Goal: Browse casually

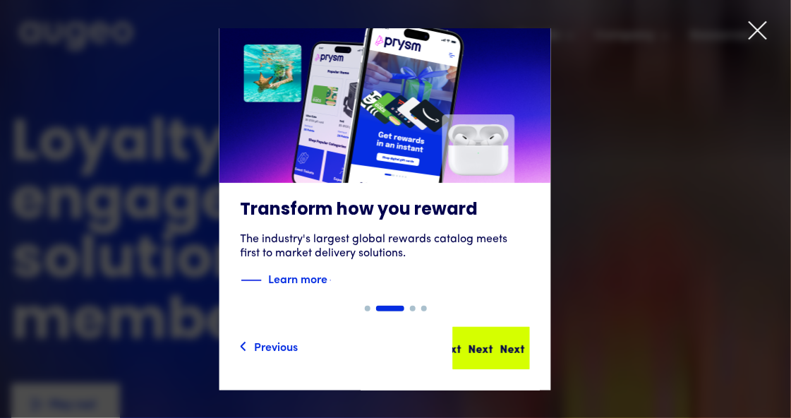
click at [500, 346] on div "Next" at bounding box center [512, 347] width 25 height 17
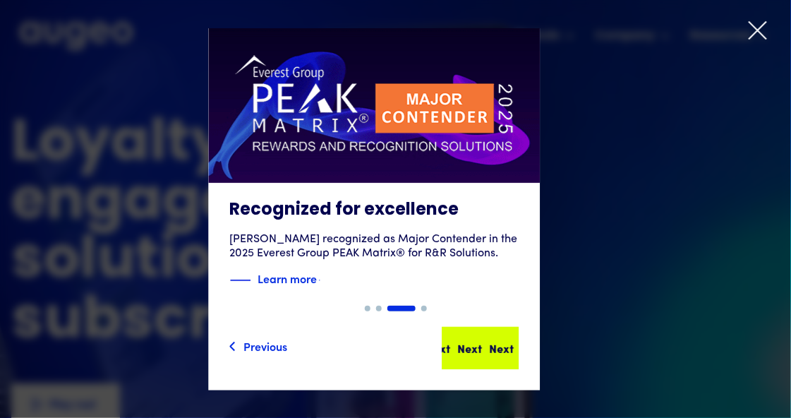
click at [494, 346] on div "Next Next Next Next" at bounding box center [486, 347] width 127 height 17
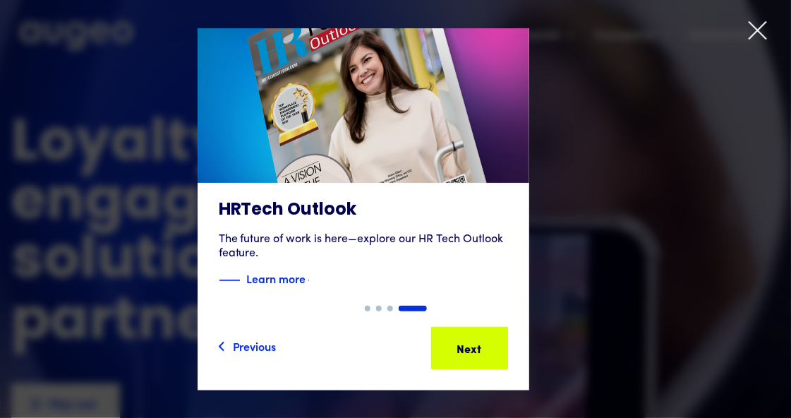
click at [494, 346] on div "Next" at bounding box center [491, 347] width 25 height 17
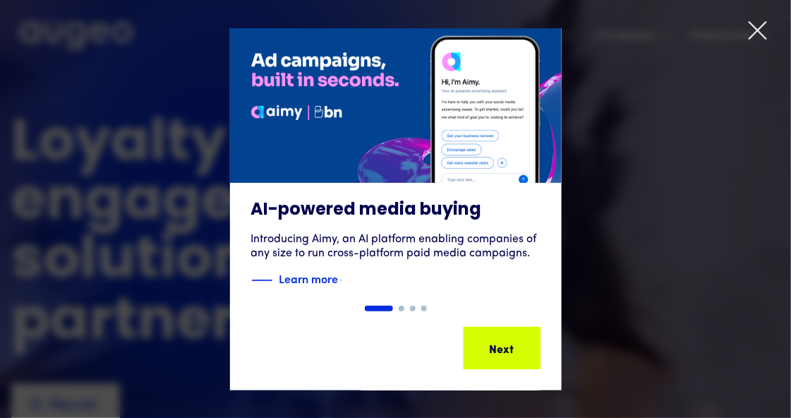
click at [512, 346] on div "Next" at bounding box center [524, 347] width 25 height 17
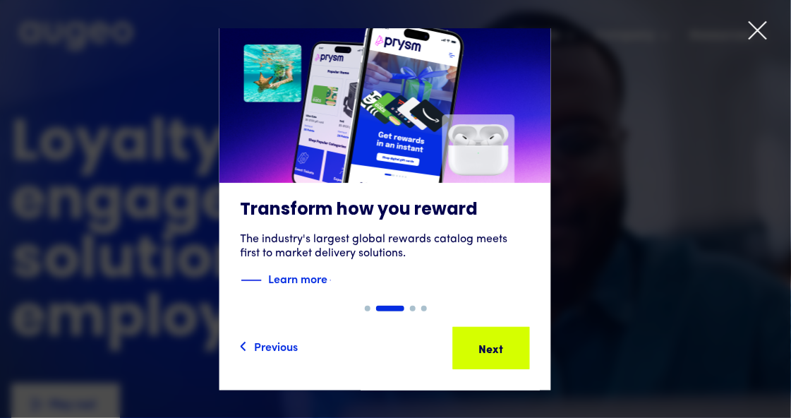
click at [500, 346] on div "Next" at bounding box center [512, 347] width 25 height 17
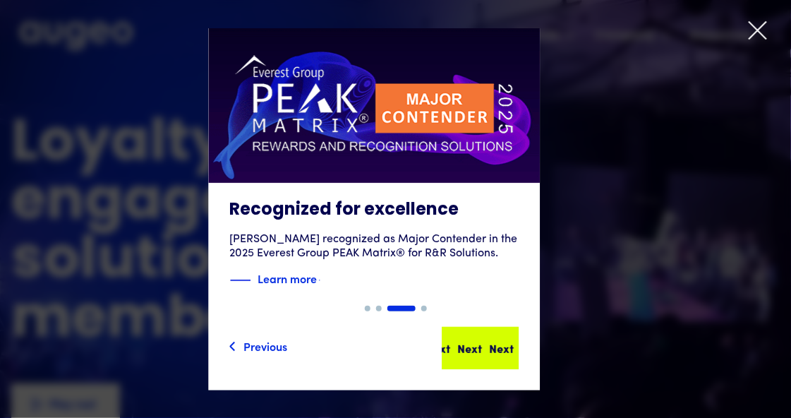
click at [494, 346] on div "Next Next Next Next" at bounding box center [474, 347] width 127 height 17
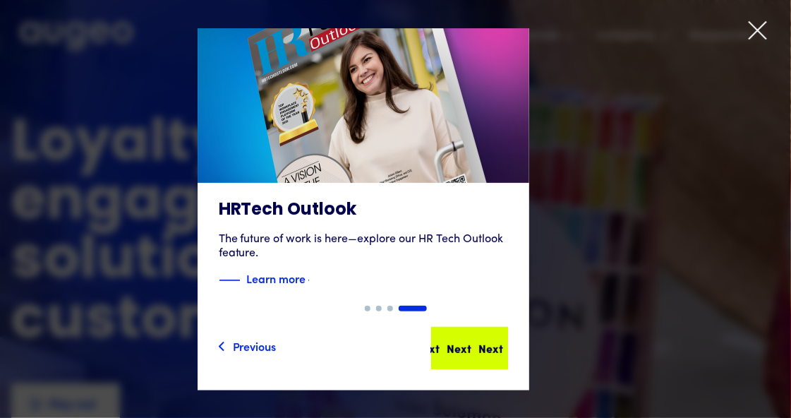
click at [498, 346] on div "Next Next Next Next" at bounding box center [475, 347] width 127 height 17
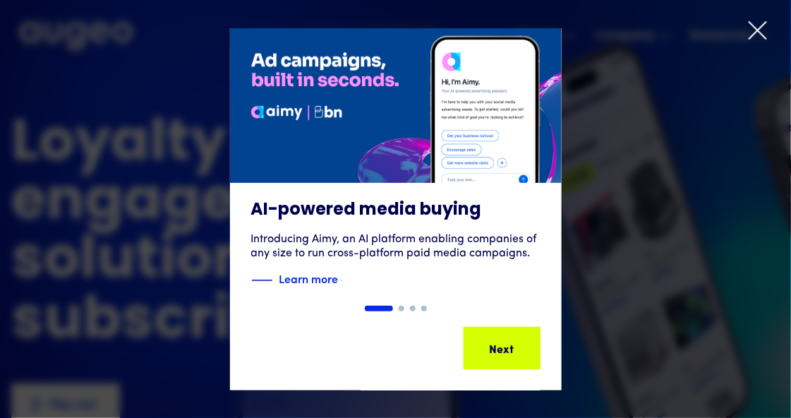
click at [498, 346] on div "Next Next Next Next" at bounding box center [508, 347] width 127 height 17
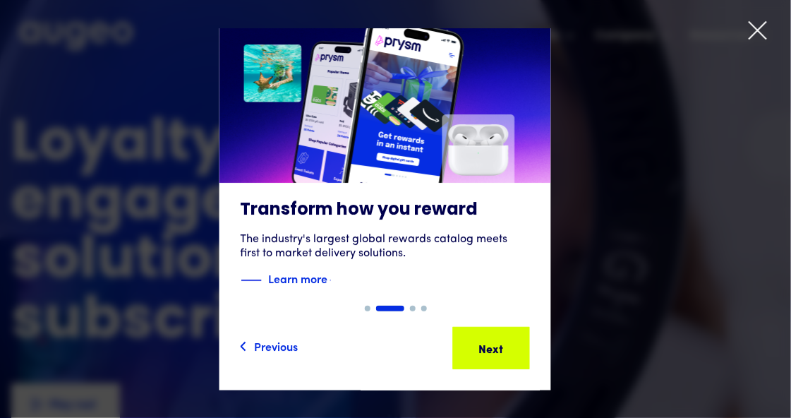
click at [498, 346] on div "Next Next Next Next" at bounding box center [496, 347] width 127 height 17
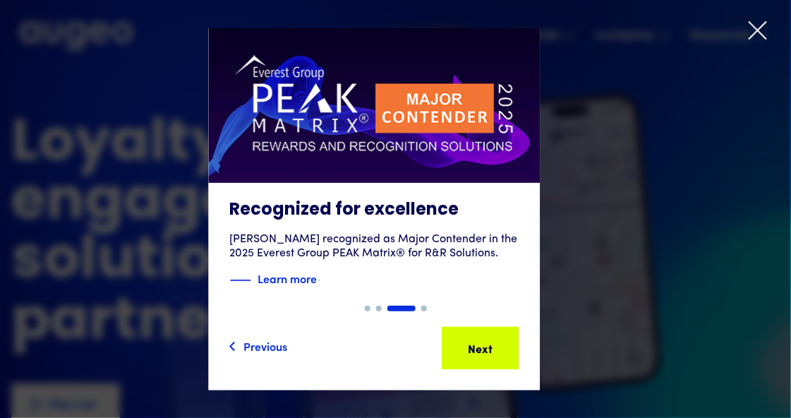
click at [483, 346] on div "Next" at bounding box center [470, 347] width 25 height 17
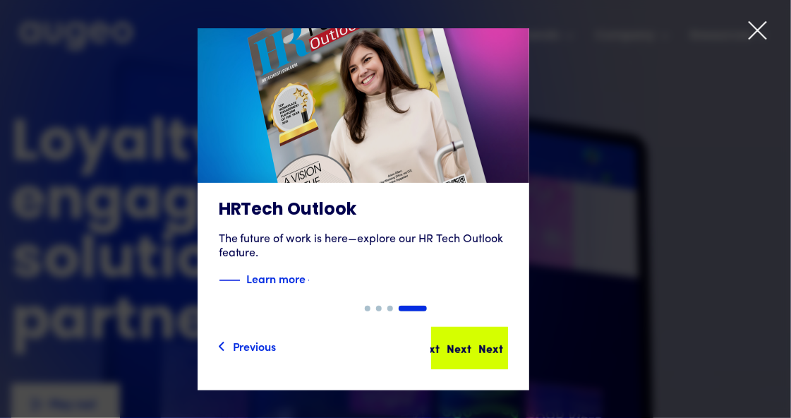
click at [472, 346] on div "Next" at bounding box center [459, 347] width 25 height 17
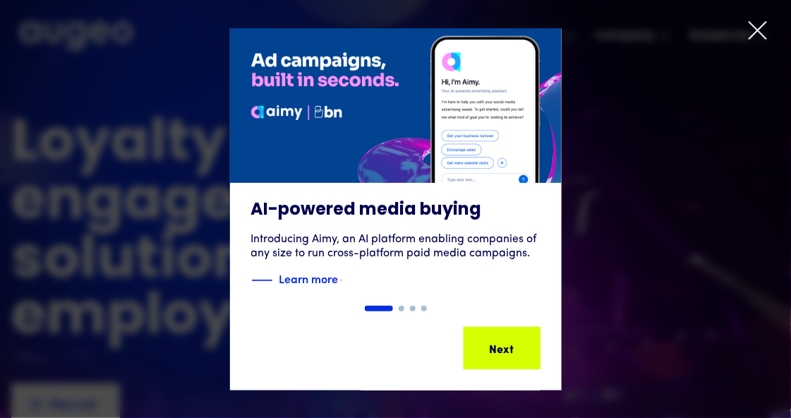
click at [498, 346] on div "Next Next Next Next" at bounding box center [508, 347] width 127 height 17
